Goal: Check status: Check status

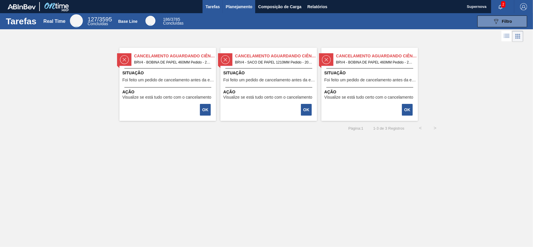
click at [235, 3] on span "Planejamento" at bounding box center [239, 6] width 27 height 7
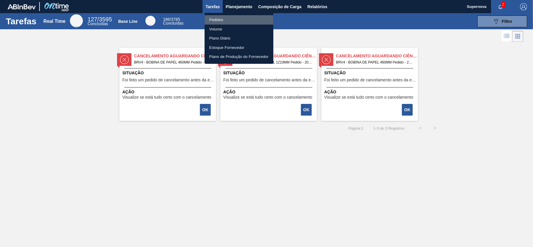
click at [215, 19] on li "Pedidos" at bounding box center [239, 19] width 69 height 9
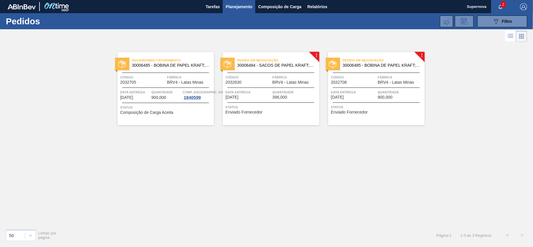
click at [150, 88] on div "Aguardando Faturamento 30006485 - BOBINA DE PAPEL KRAFT;TAMPA ALUMINIO Código 2…" at bounding box center [165, 88] width 97 height 73
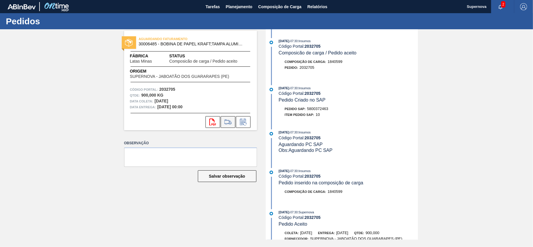
click at [230, 123] on icon at bounding box center [228, 122] width 9 height 7
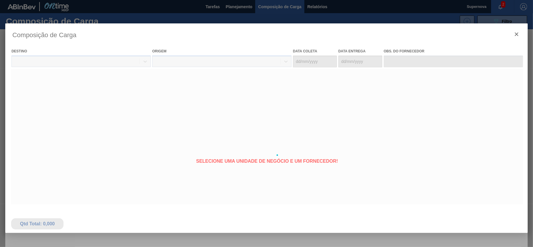
type coleta "[DATE]"
type entrega "[DATE]"
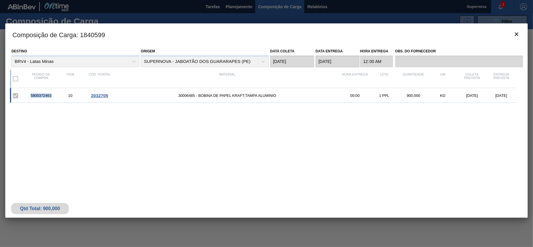
drag, startPoint x: 54, startPoint y: 96, endPoint x: 28, endPoint y: 99, distance: 26.2
click at [28, 99] on div "5800372463 10 2032705 30006485 - BOBINA DE PAPEL KRAFT;TAMPA ALUMINIO 00:00 1 P…" at bounding box center [263, 95] width 506 height 15
copy div "5800372463"
